Goal: Transaction & Acquisition: Purchase product/service

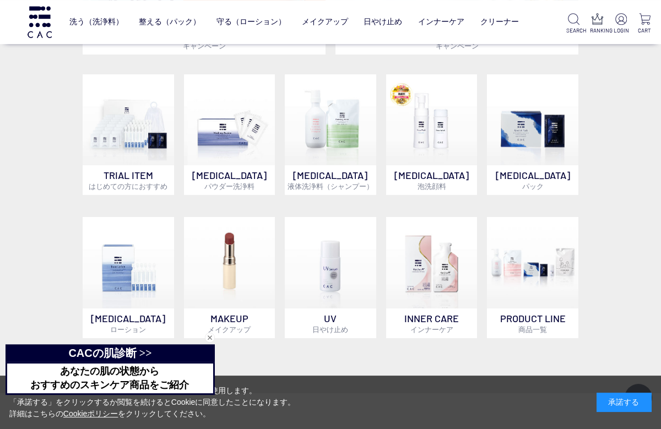
scroll to position [502, 0]
click at [527, 157] on img at bounding box center [532, 119] width 91 height 91
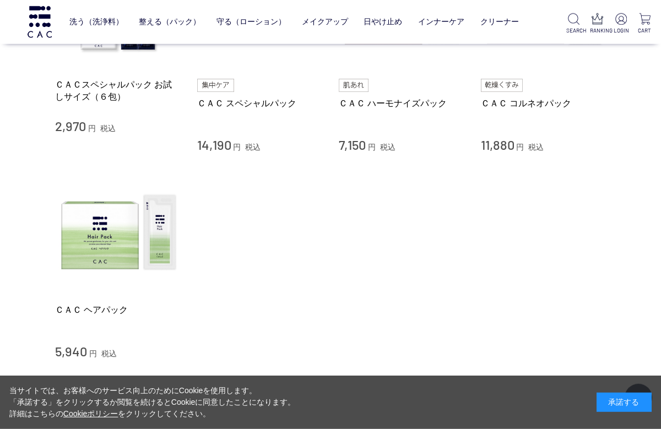
scroll to position [391, 0]
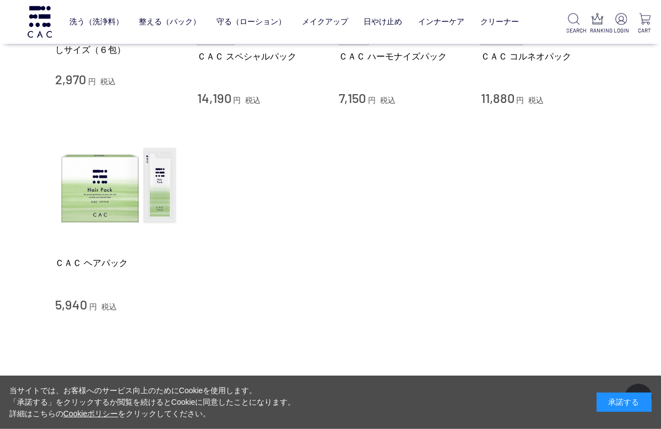
click at [125, 198] on img at bounding box center [118, 186] width 126 height 126
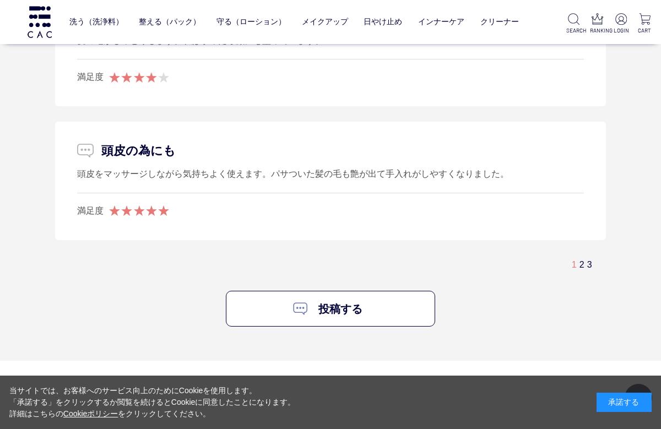
scroll to position [2516, 0]
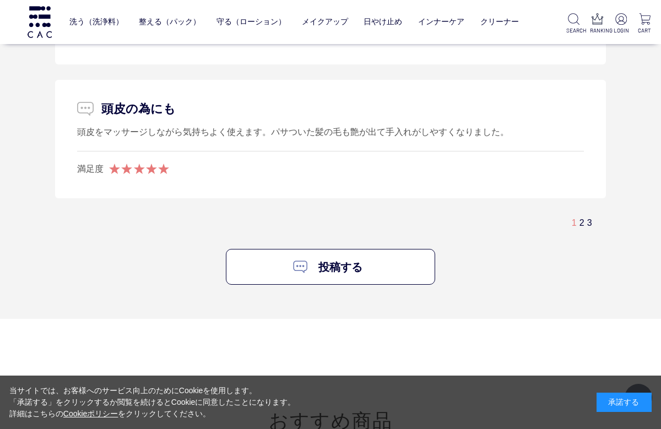
click at [580, 218] on link "2" at bounding box center [582, 222] width 5 height 9
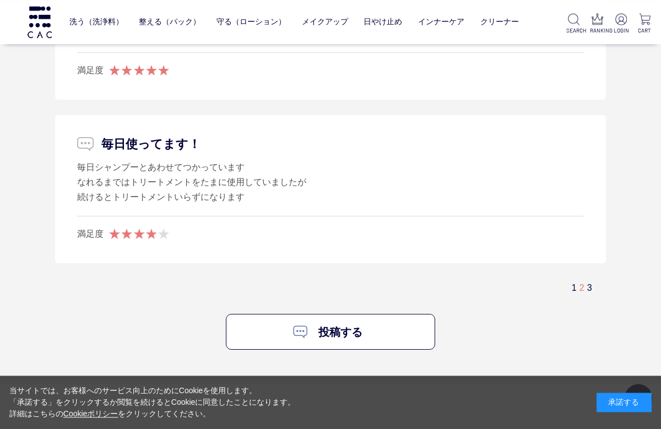
scroll to position [2591, 0]
click at [592, 281] on div "1 2 3" at bounding box center [587, 287] width 31 height 12
click at [596, 281] on div "1 2 3" at bounding box center [587, 287] width 31 height 12
click at [594, 281] on div "1 2 3" at bounding box center [587, 287] width 31 height 12
click at [591, 282] on link "3" at bounding box center [589, 286] width 5 height 9
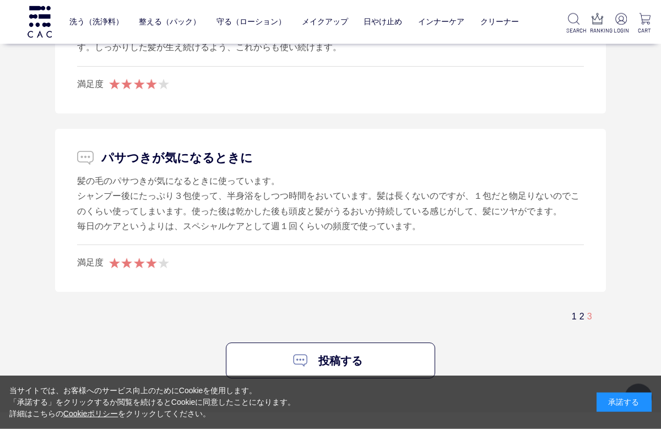
scroll to position [1282, 0]
